Goal: Task Accomplishment & Management: Complete application form

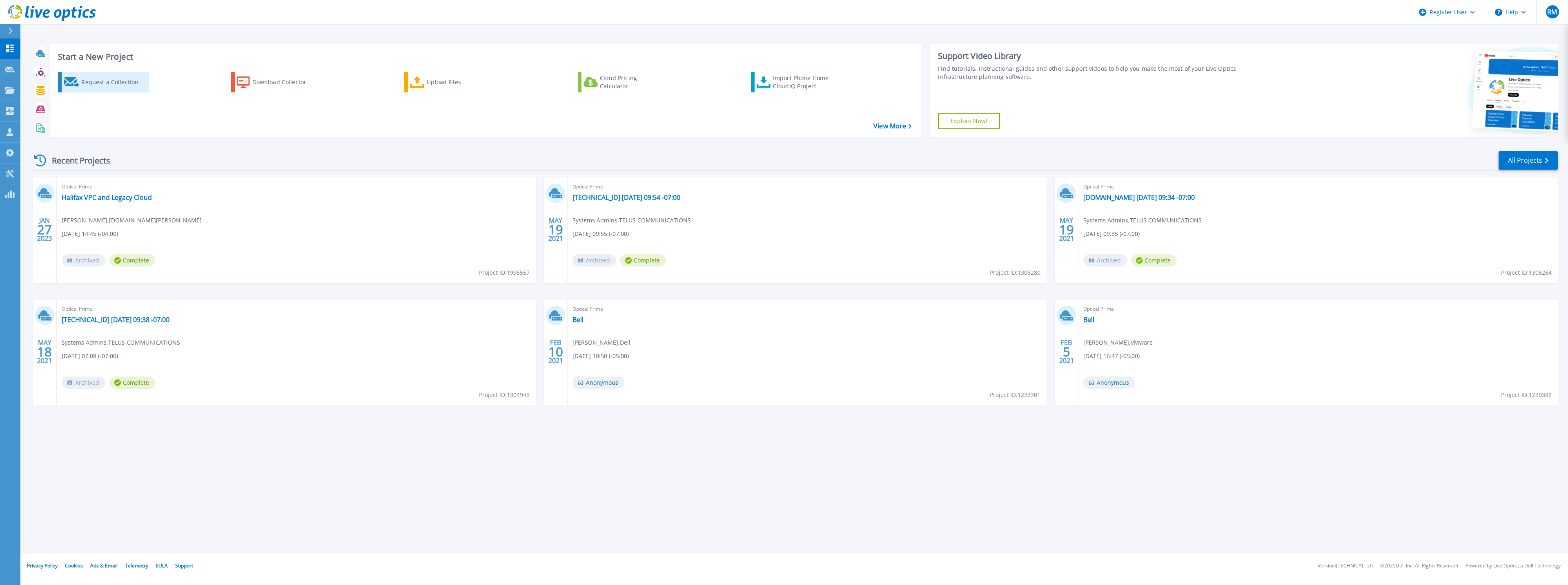
click at [104, 84] on div "Request a Collection" at bounding box center [114, 82] width 65 height 16
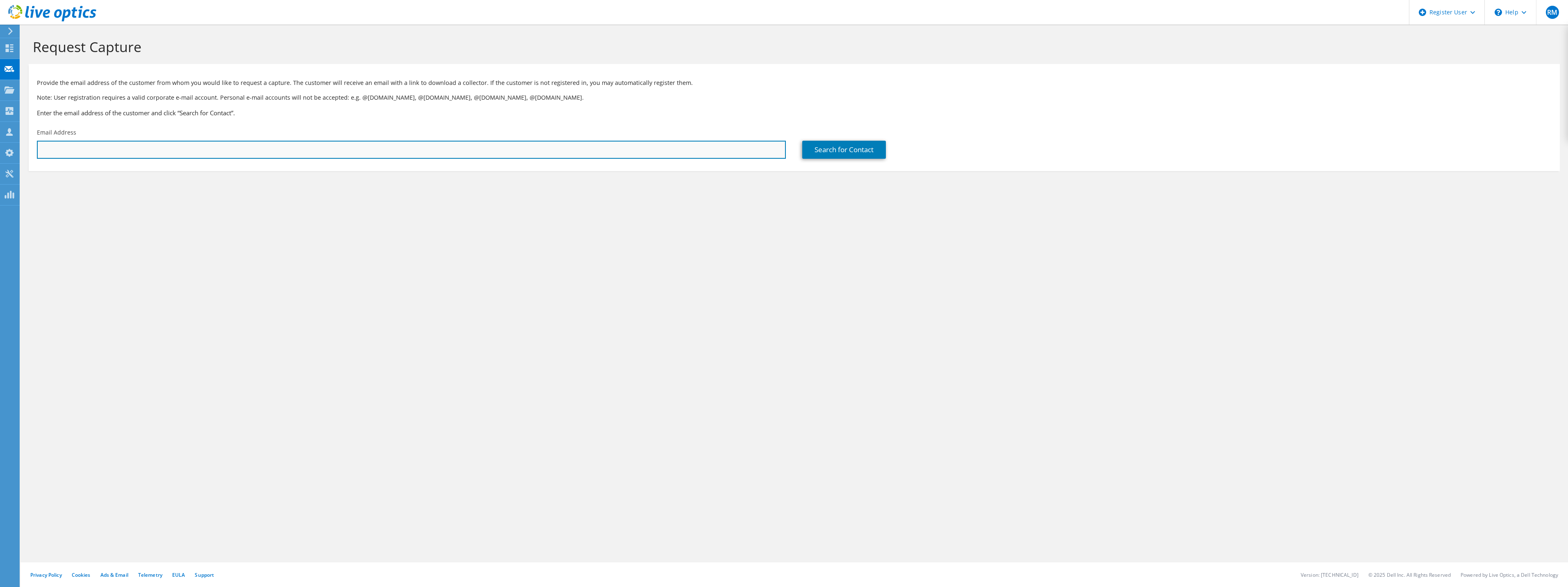
click at [100, 149] on input "text" at bounding box center [411, 149] width 749 height 18
paste input "[EMAIL_ADDRESS][PERSON_NAME][DOMAIN_NAME]"
type input "[EMAIL_ADDRESS][PERSON_NAME][DOMAIN_NAME]"
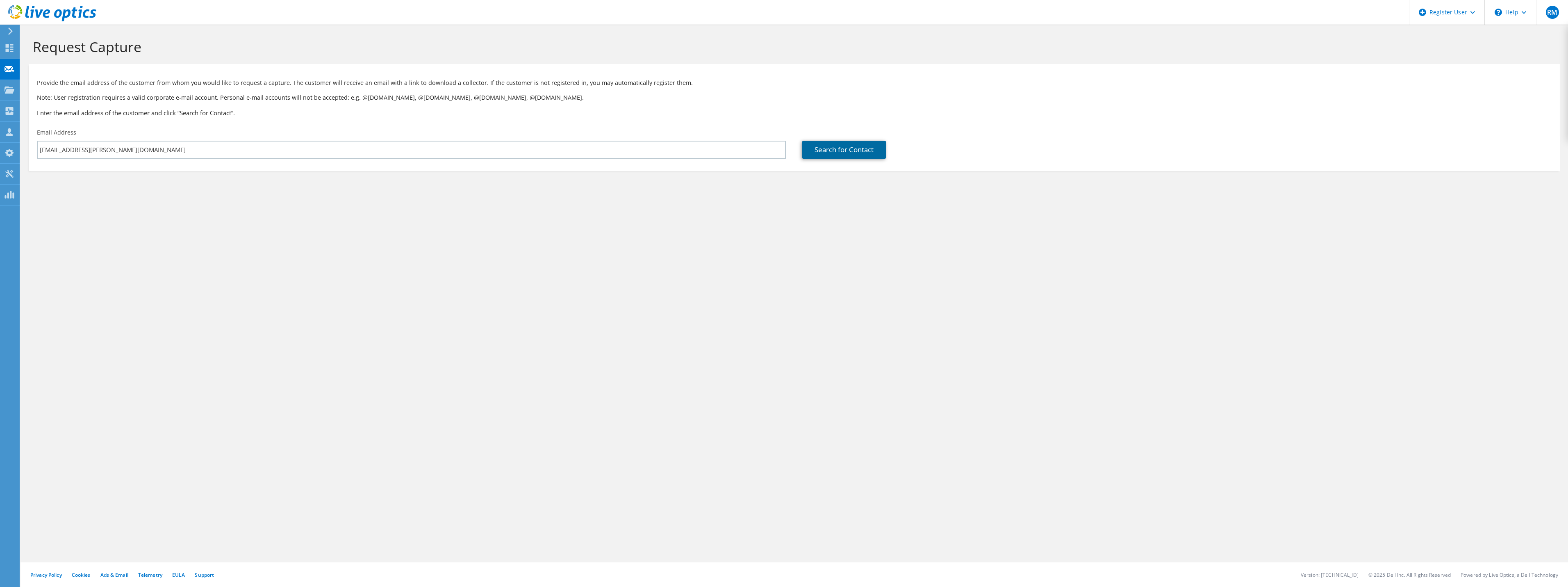
click at [835, 147] on link "Search for Contact" at bounding box center [844, 149] width 83 height 18
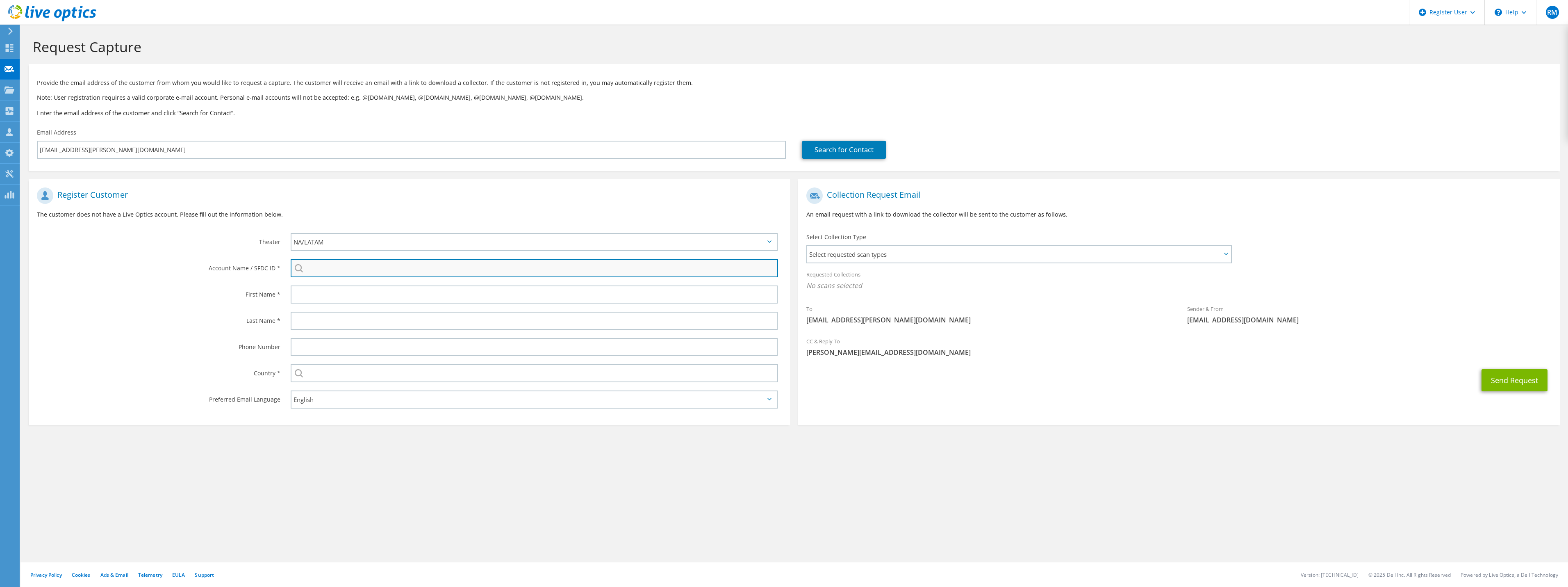
click at [310, 269] on input "search" at bounding box center [534, 268] width 487 height 18
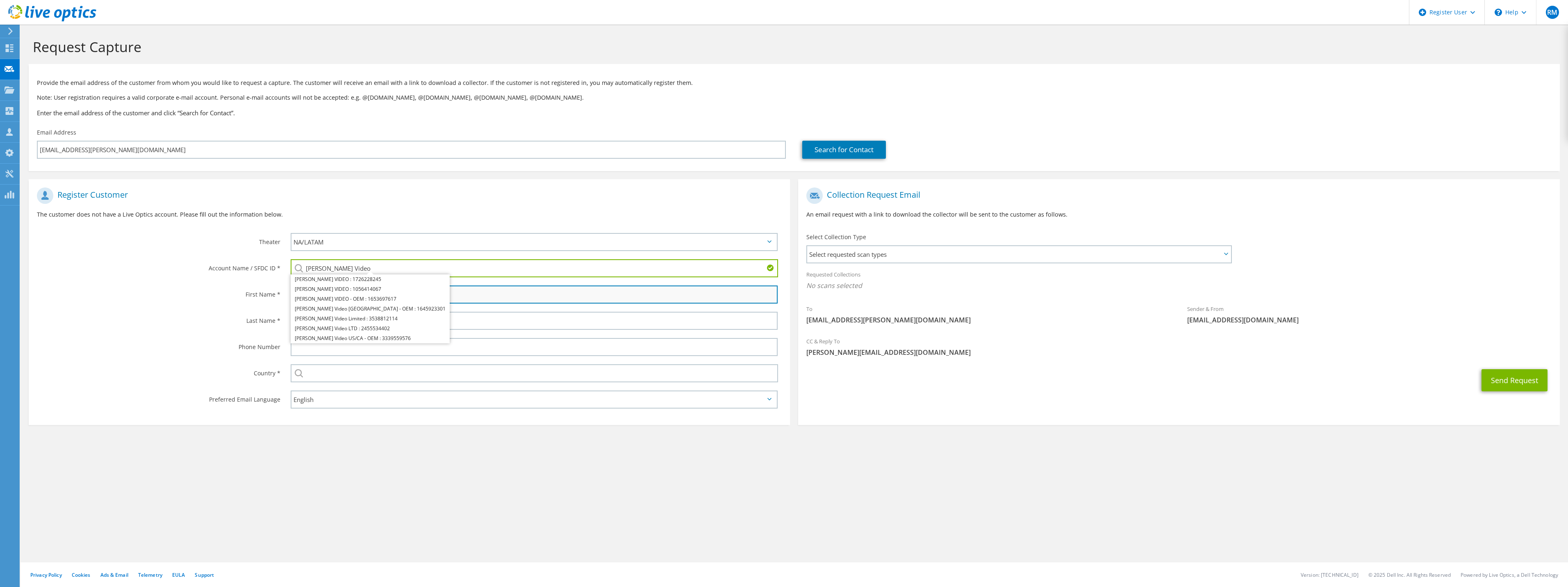
click at [435, 300] on input "text" at bounding box center [534, 294] width 487 height 18
click at [439, 296] on input "text" at bounding box center [534, 294] width 487 height 18
click at [231, 291] on label "First Name *" at bounding box center [158, 292] width 243 height 13
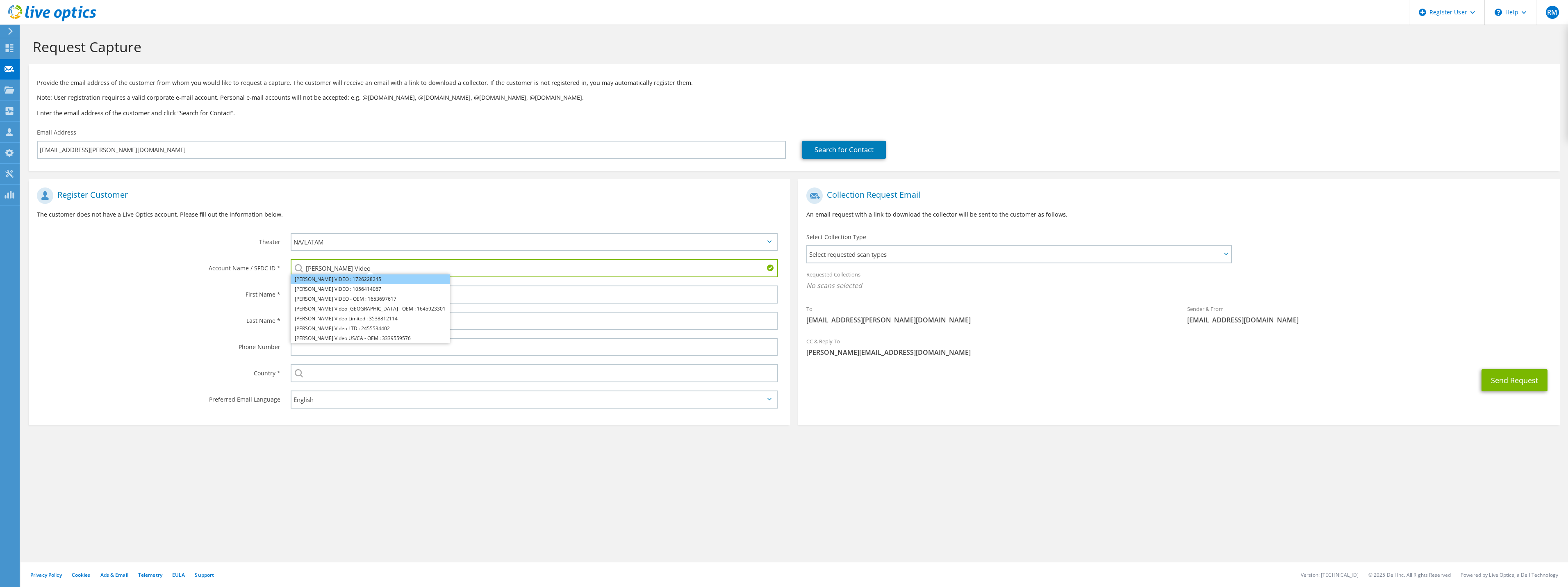
click at [353, 279] on li "[PERSON_NAME] VIDEO : 1726228245" at bounding box center [370, 279] width 159 height 10
type input "[PERSON_NAME] VIDEO : 1726228245"
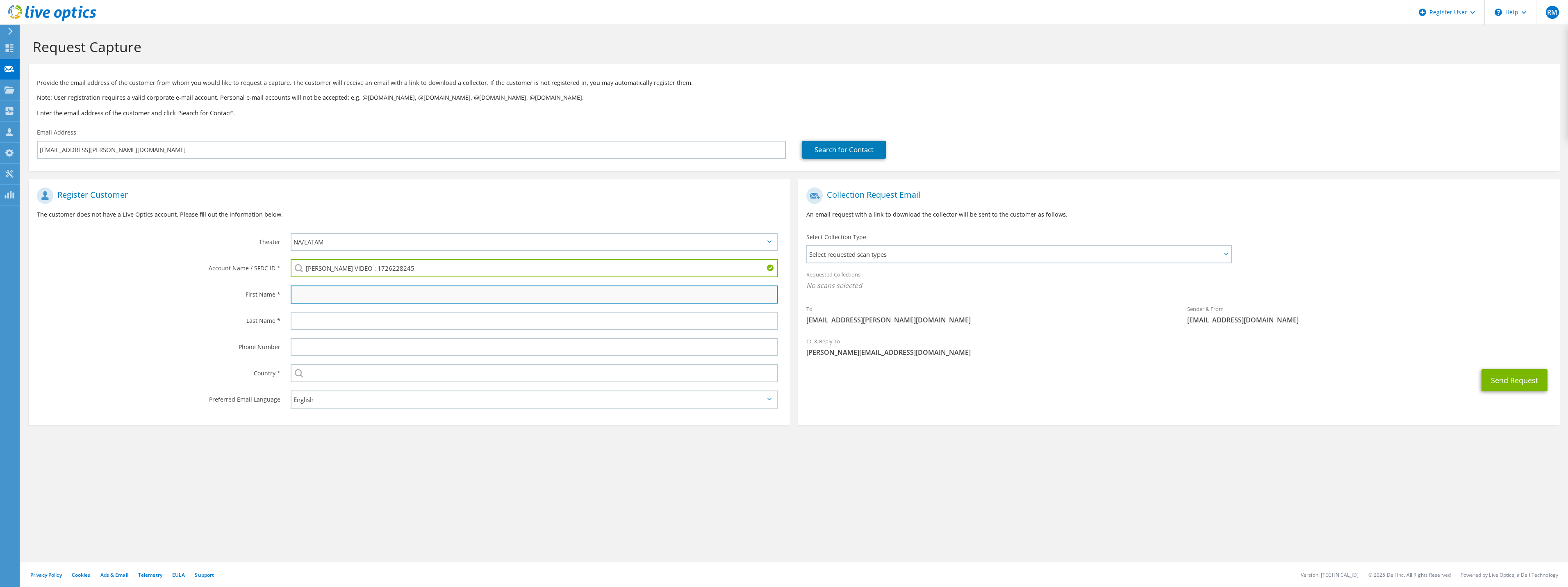
click at [339, 295] on input "text" at bounding box center [534, 294] width 487 height 18
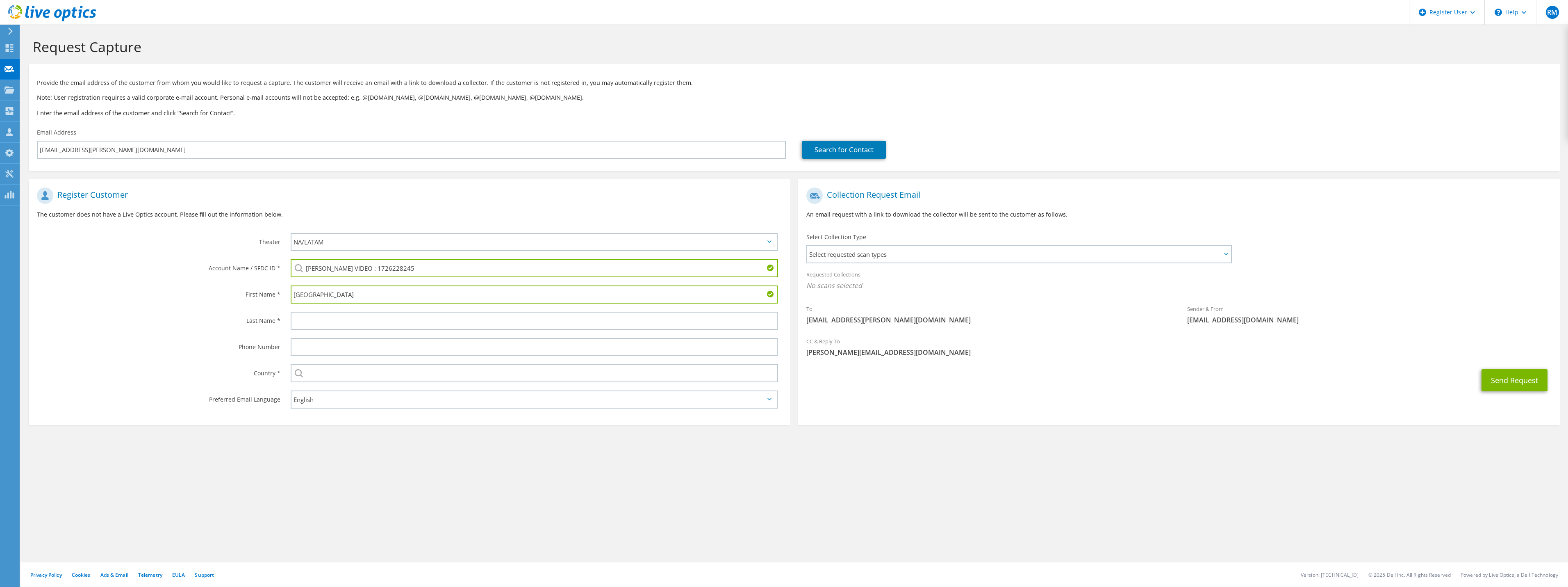
type input "[GEOGRAPHIC_DATA]"
type input "[PERSON_NAME]"
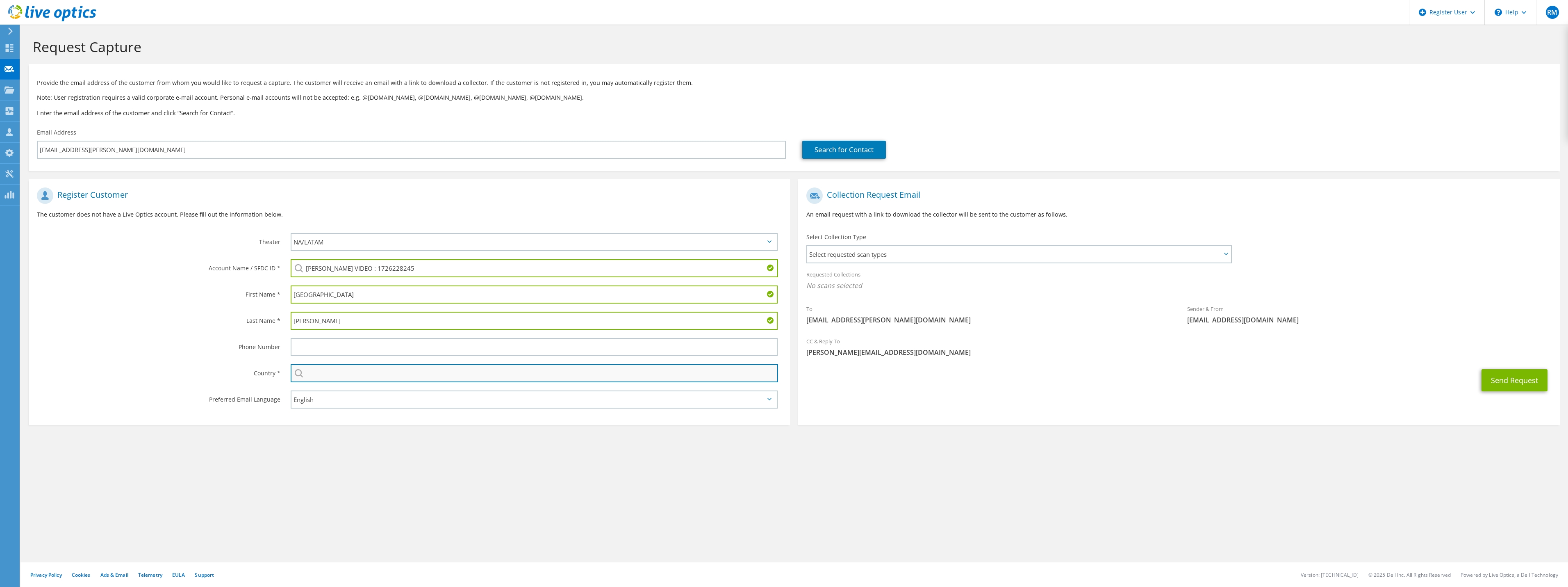
click at [352, 379] on input "text" at bounding box center [534, 373] width 487 height 18
type input "[GEOGRAPHIC_DATA]"
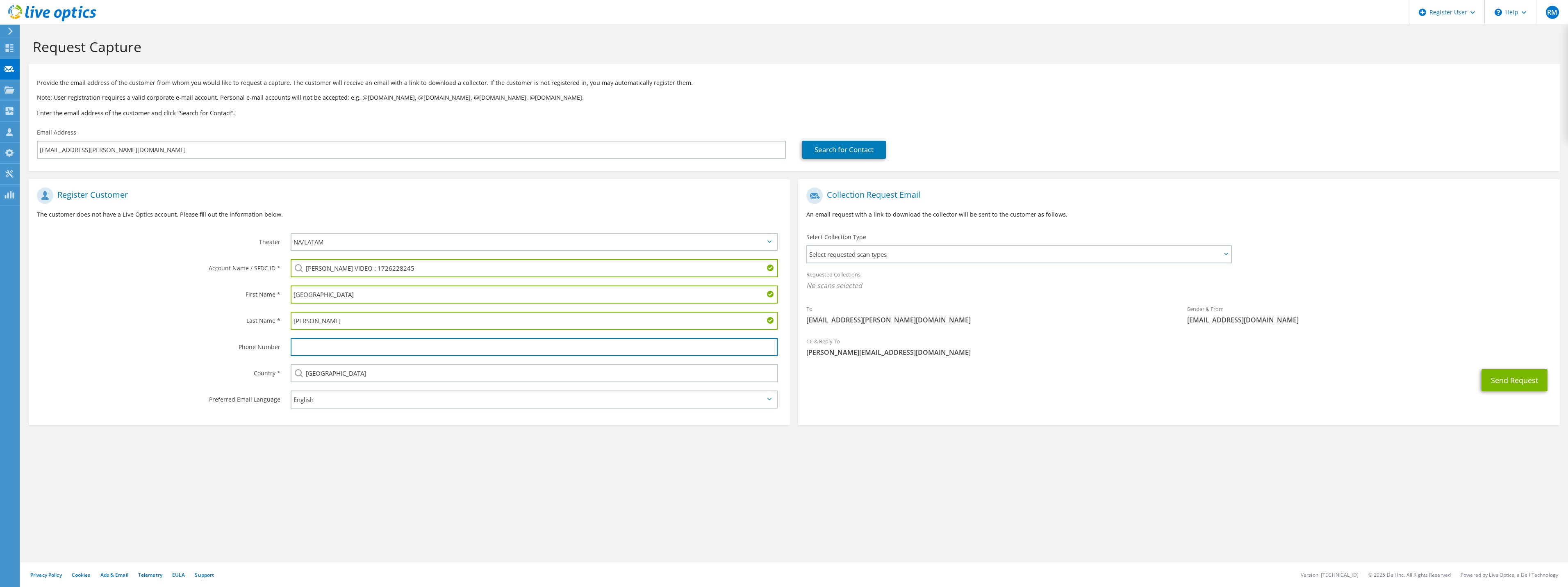
type input "4166976426"
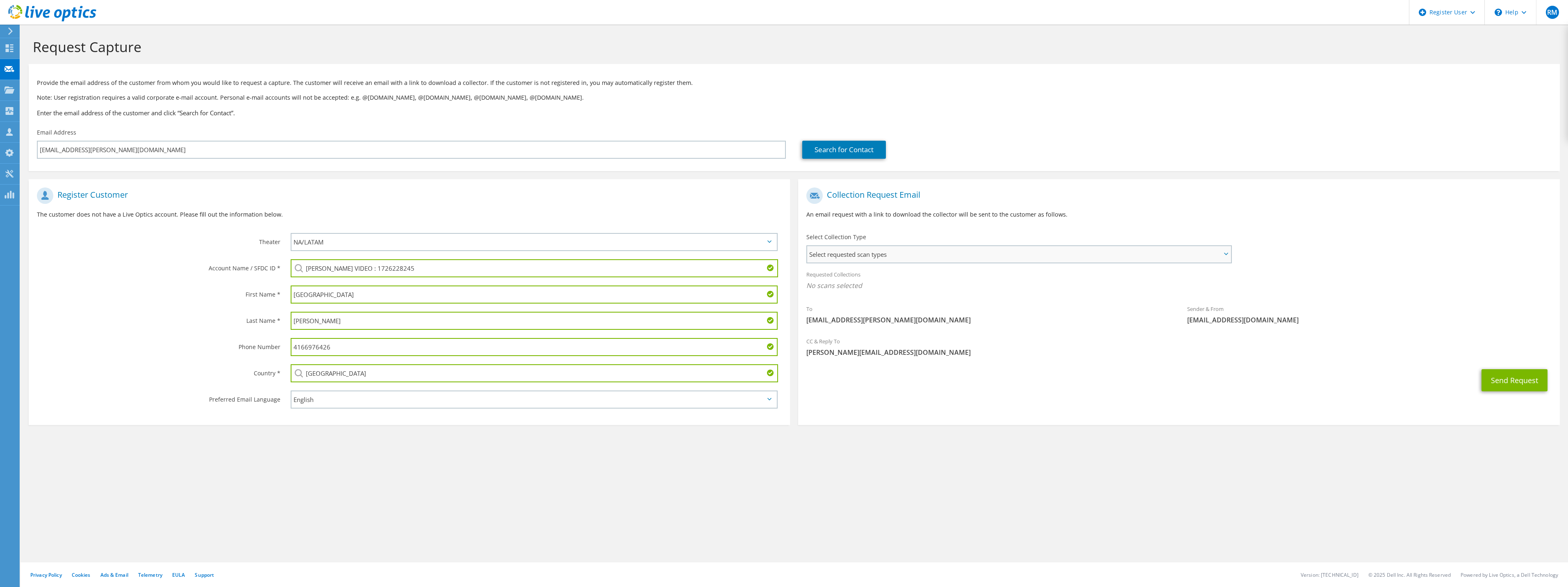
click at [831, 251] on span "Select requested scan types" at bounding box center [1019, 254] width 423 height 17
click at [845, 279] on label "Optical Prime" at bounding box center [849, 279] width 49 height 10
click at [0, 0] on input "Optical Prime" at bounding box center [0, 0] width 0 height 0
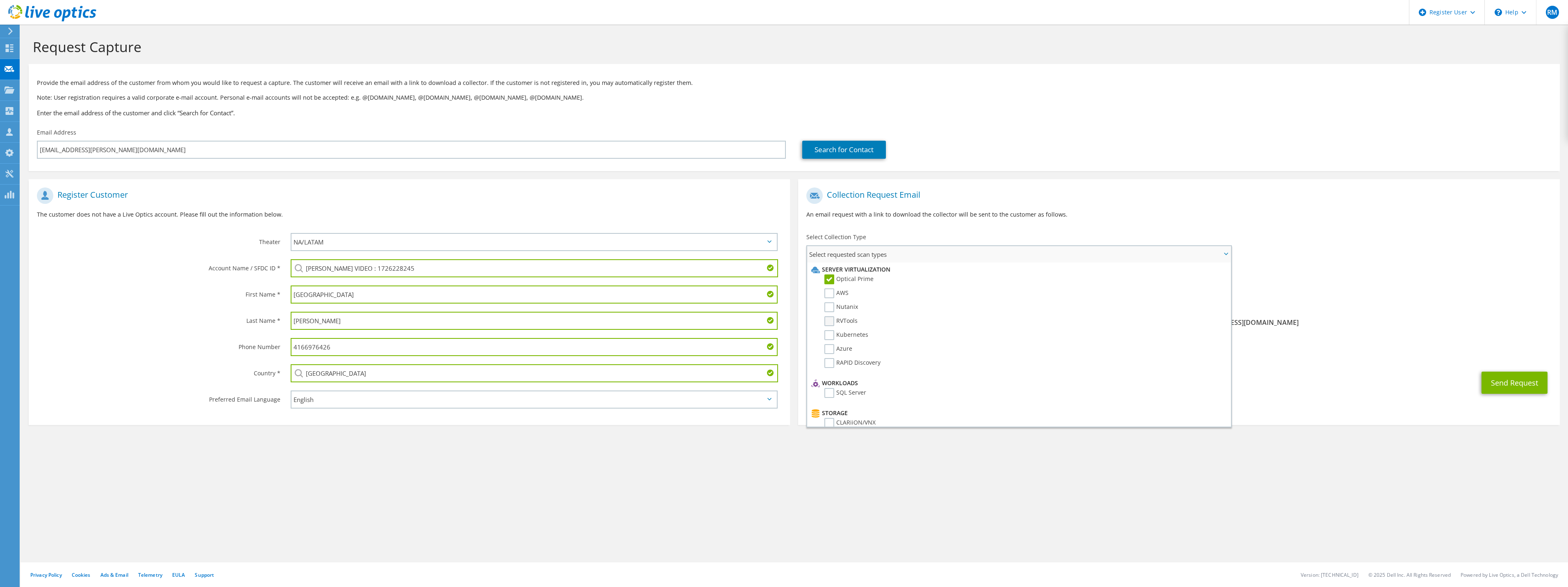
click at [849, 320] on label "RVTools" at bounding box center [841, 321] width 33 height 10
click at [0, 0] on input "RVTools" at bounding box center [0, 0] width 0 height 0
click at [829, 343] on label "Isilon/PowerScale" at bounding box center [854, 343] width 60 height 10
click at [0, 0] on input "Isilon/PowerScale" at bounding box center [0, 0] width 0 height 0
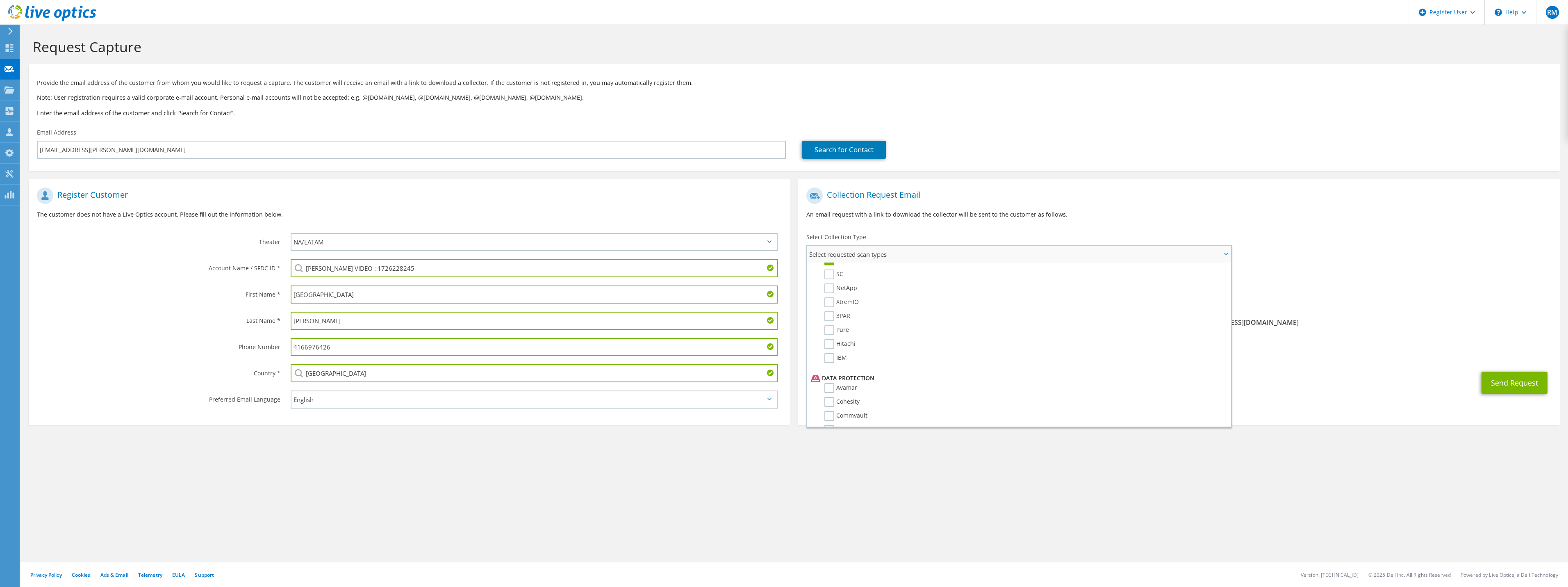
scroll to position [362, 0]
click at [695, 483] on div "Request Capture Provide the email address of the customer from whom you would l…" at bounding box center [794, 305] width 1547 height 562
click at [1493, 383] on button "Send Request" at bounding box center [1514, 382] width 66 height 22
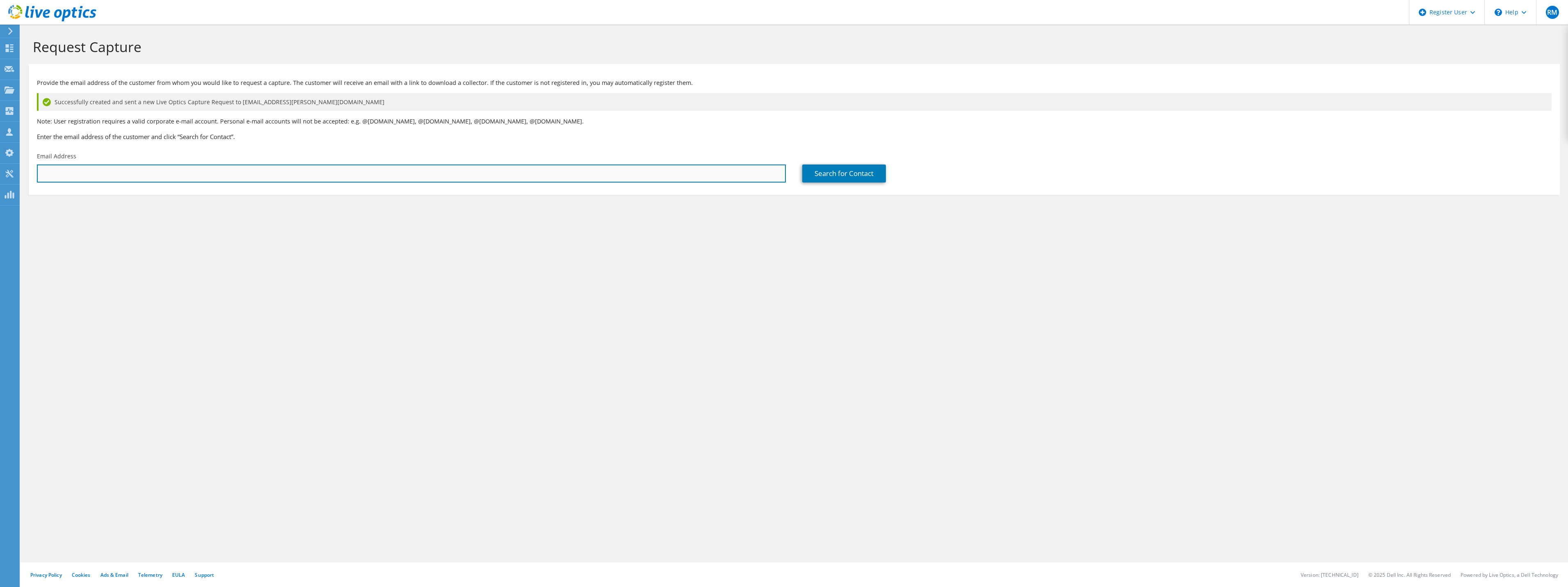
click at [317, 175] on input "text" at bounding box center [411, 173] width 749 height 18
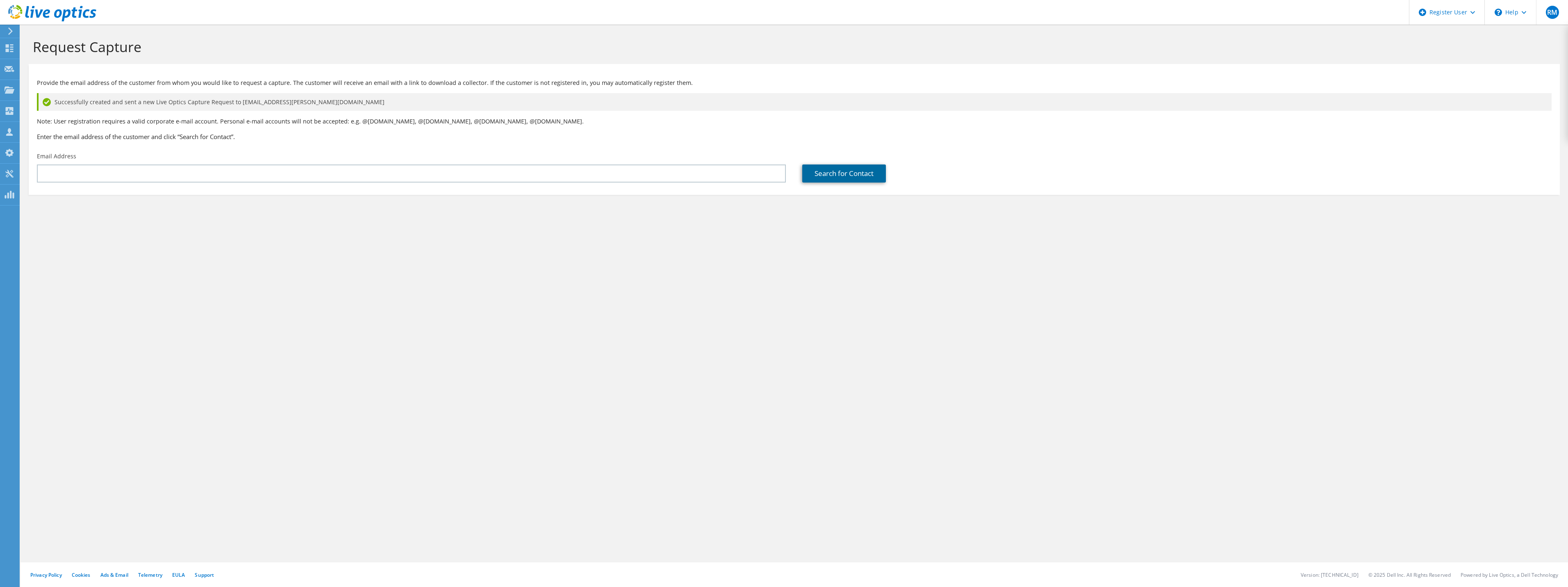
click at [832, 176] on link "Search for Contact" at bounding box center [844, 173] width 83 height 18
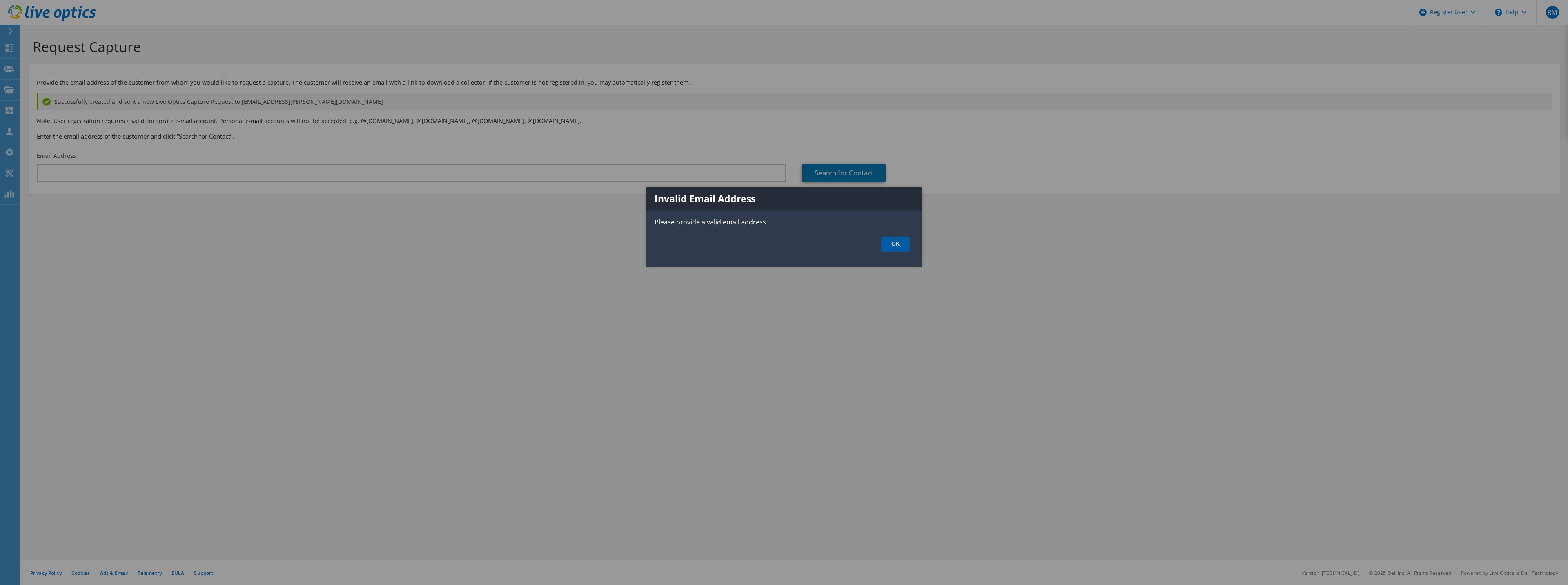
click at [887, 247] on link "OK" at bounding box center [895, 243] width 29 height 15
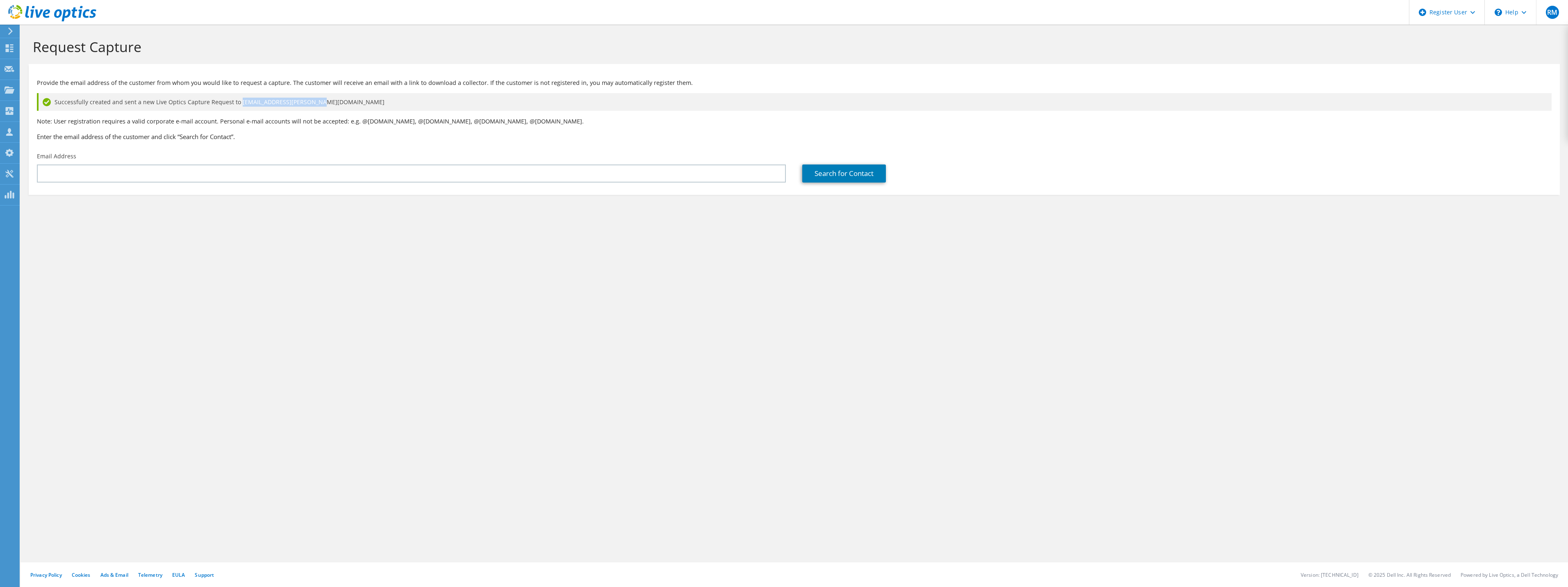
drag, startPoint x: 315, startPoint y: 100, endPoint x: 240, endPoint y: 101, distance: 75.0
click at [236, 101] on div "Successfully created and sent a new Live Optics Capture Request to devon.ayres@…" at bounding box center [794, 102] width 1514 height 18
copy span "[EMAIL_ADDRESS][PERSON_NAME][DOMAIN_NAME]"
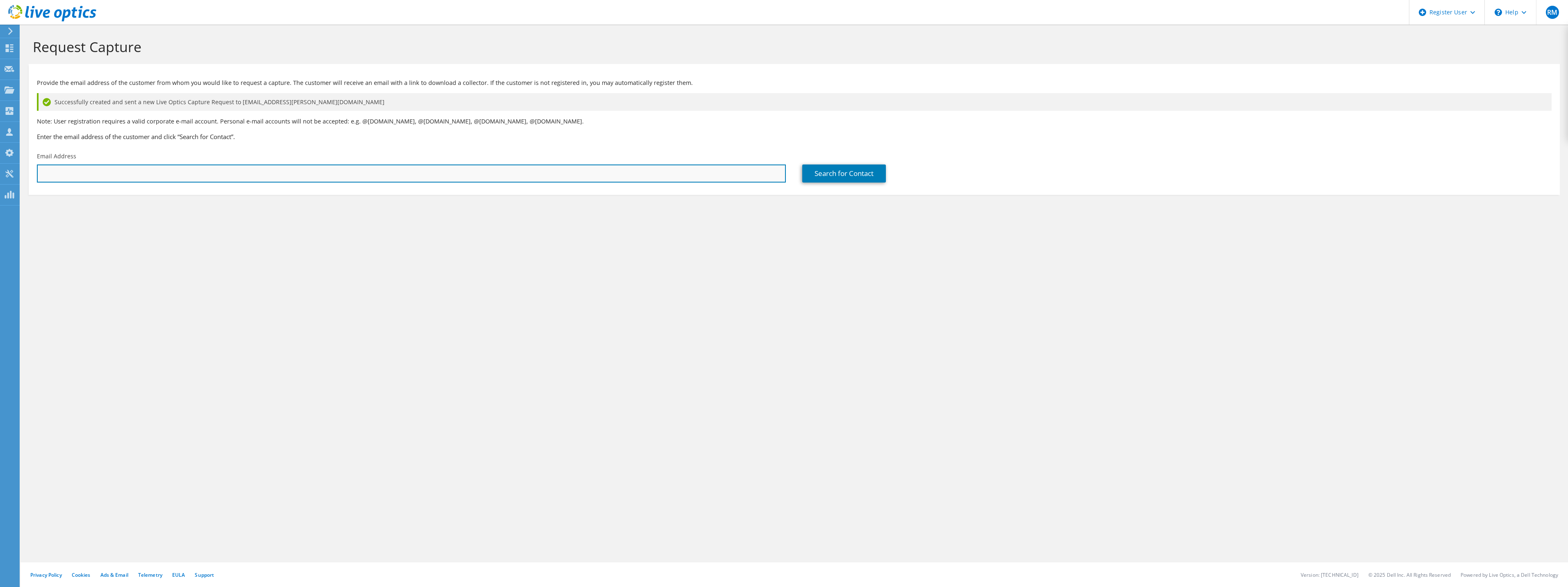
click at [266, 181] on input "text" at bounding box center [411, 173] width 749 height 18
paste input "[EMAIL_ADDRESS][PERSON_NAME][DOMAIN_NAME]"
type input "[EMAIL_ADDRESS][PERSON_NAME][DOMAIN_NAME]"
click at [835, 173] on link "Search for Contact" at bounding box center [844, 173] width 83 height 18
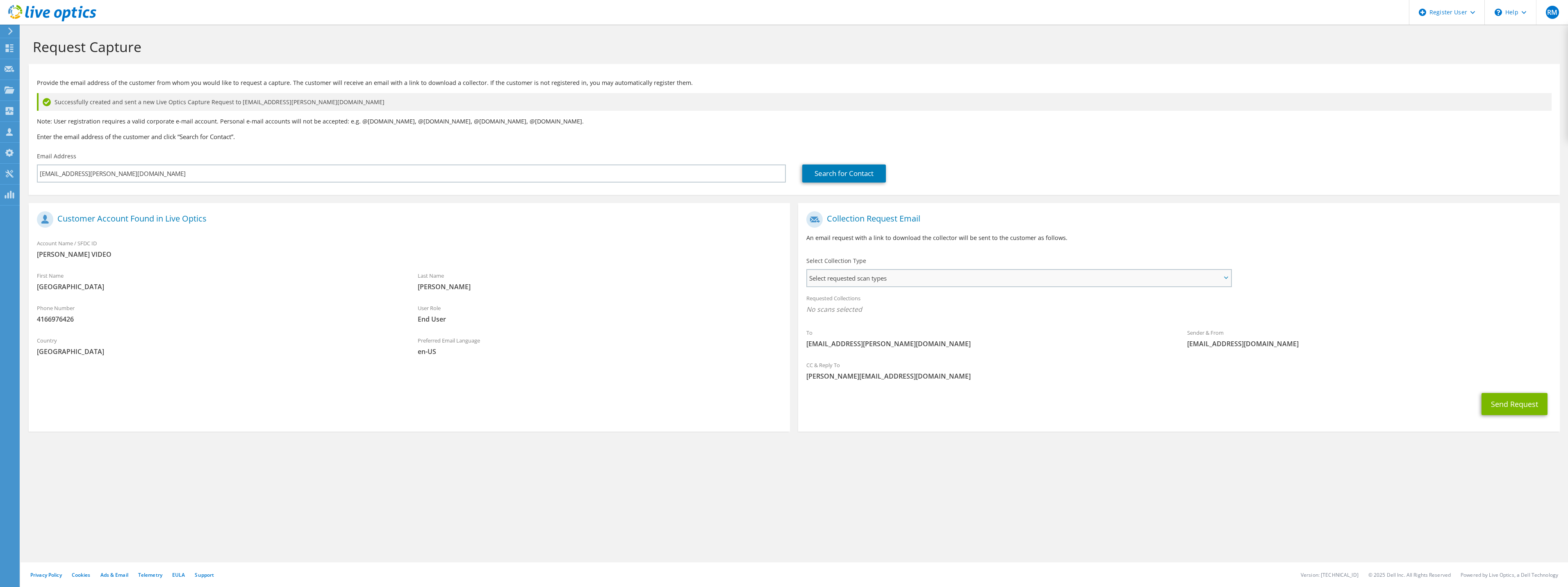
click at [843, 279] on span "Select requested scan types" at bounding box center [1019, 277] width 423 height 17
click at [827, 359] on label "NetApp" at bounding box center [841, 360] width 33 height 10
click at [0, 0] on input "NetApp" at bounding box center [0, 0] width 0 height 0
click at [1384, 417] on div "Send Request" at bounding box center [1179, 406] width 761 height 30
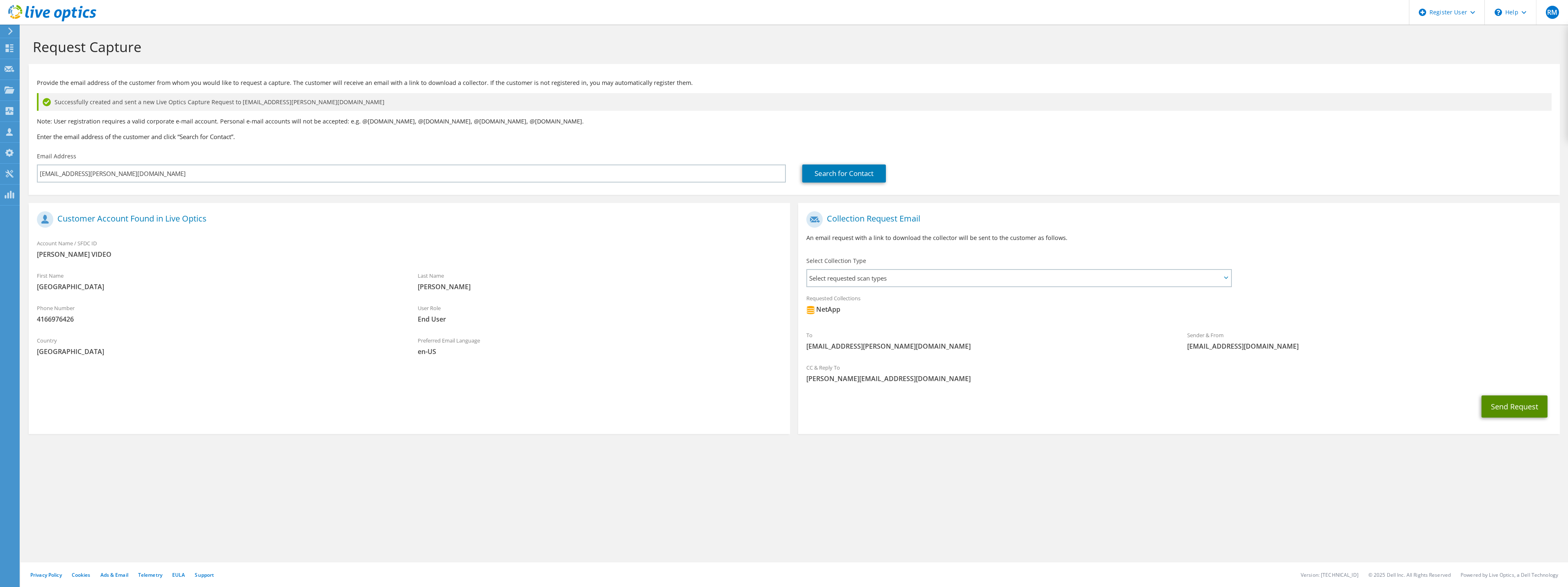
click at [1513, 407] on button "Send Request" at bounding box center [1514, 406] width 66 height 22
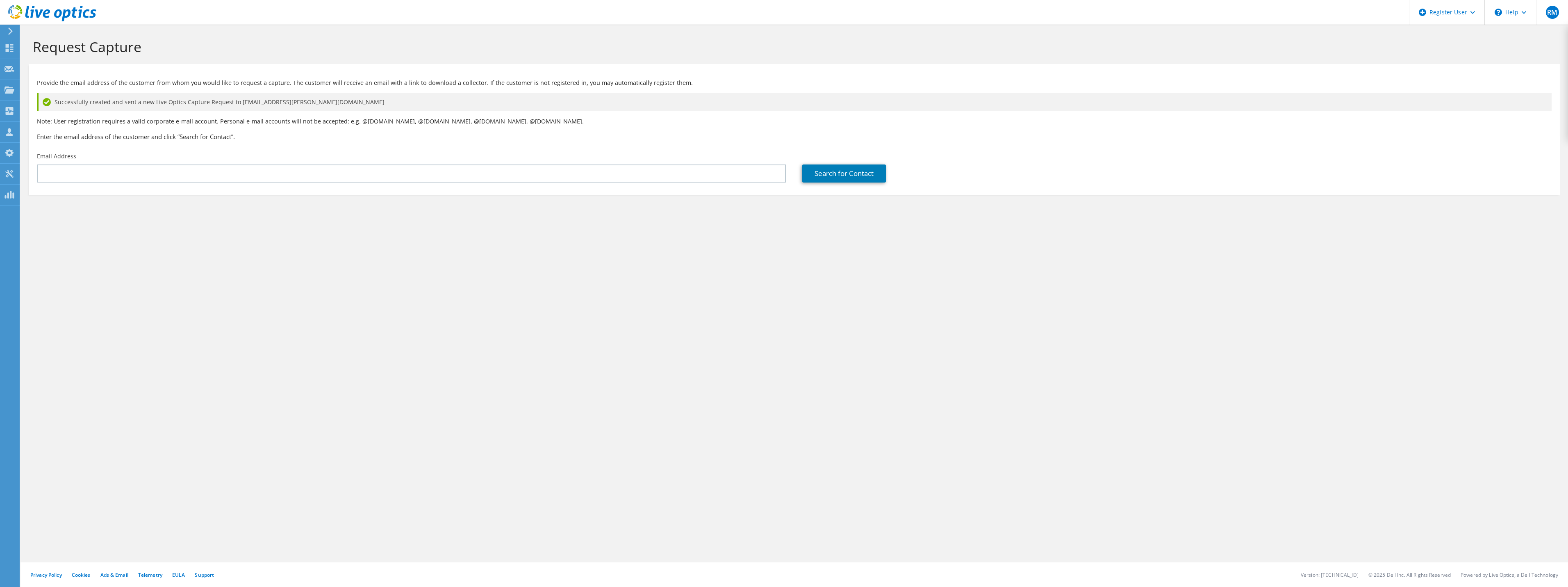
click at [1224, 302] on div "Request Capture Provide the email address of the customer from whom you would l…" at bounding box center [794, 305] width 1547 height 562
click at [460, 268] on div "Request Capture Provide the email address of the customer from whom you would l…" at bounding box center [794, 305] width 1547 height 562
